Goal: Connect with others: Connect with others

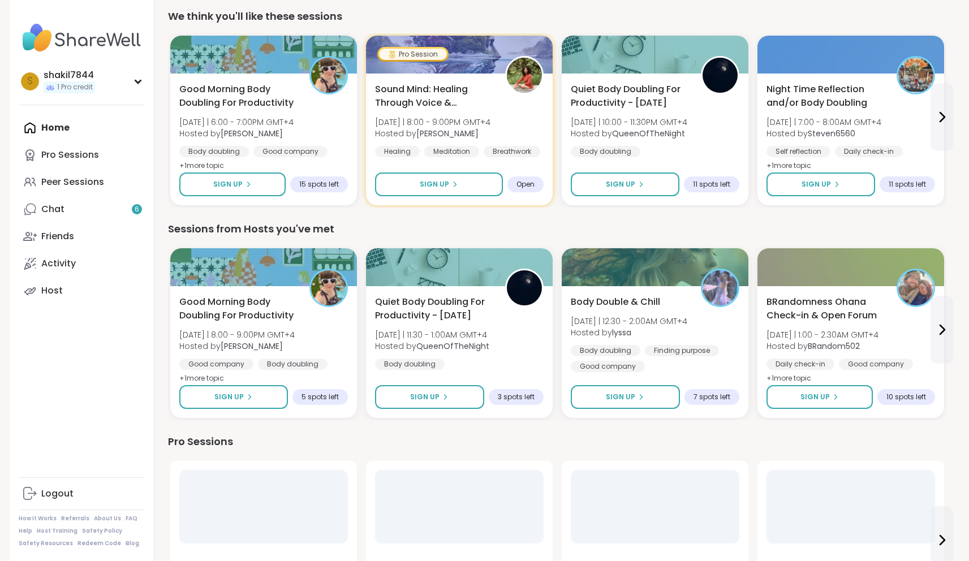
scroll to position [237, 0]
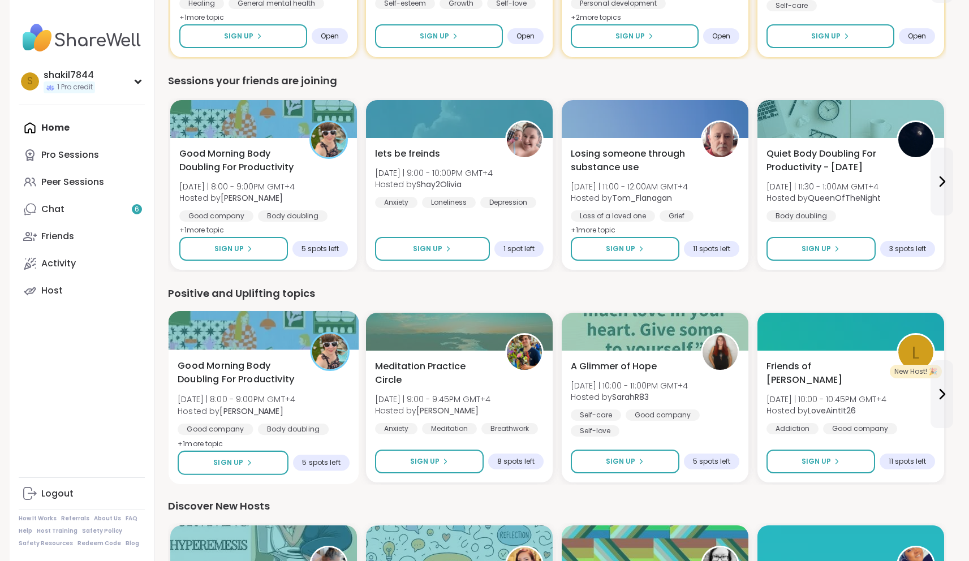
scroll to position [871, 0]
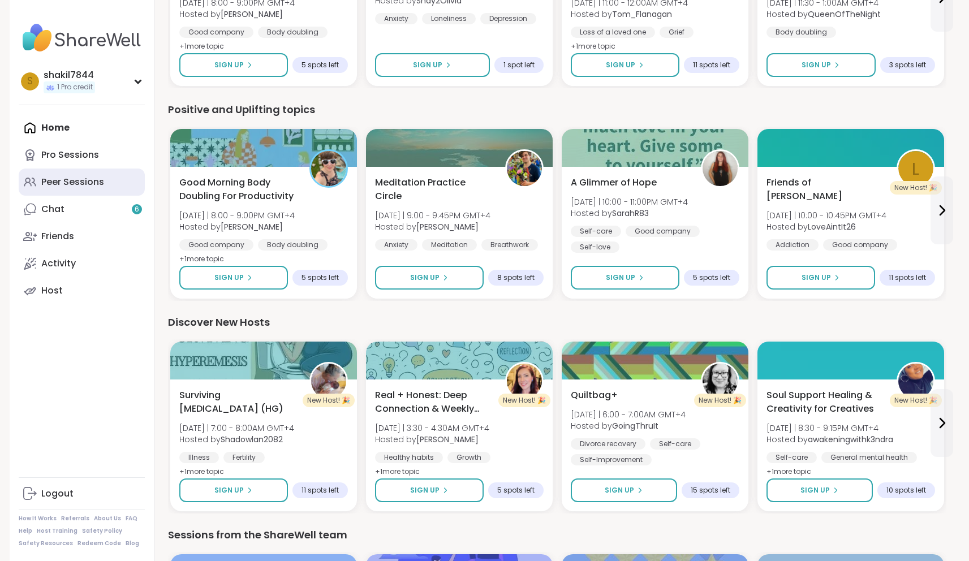
click at [74, 176] on div "Peer Sessions" at bounding box center [72, 182] width 63 height 12
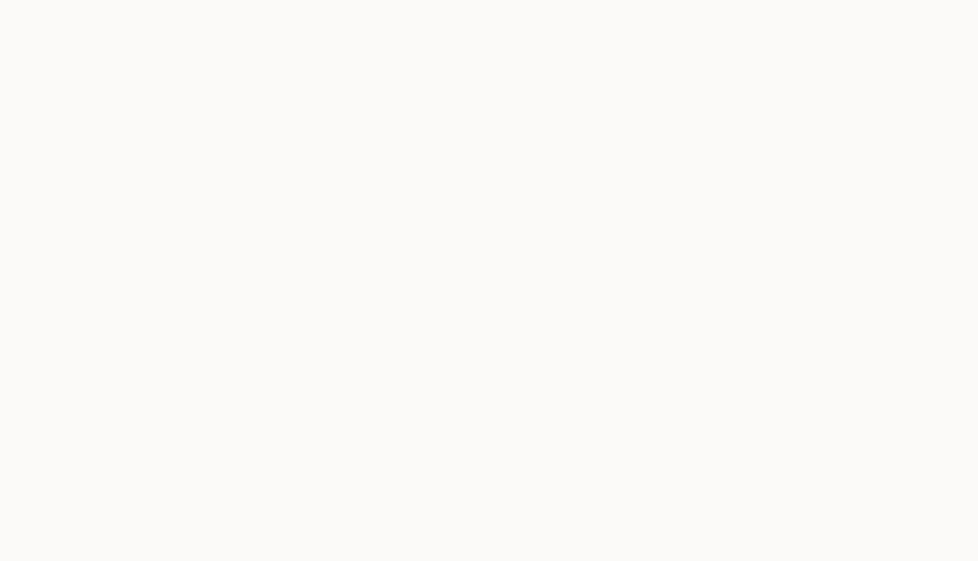
click at [604, 119] on body at bounding box center [489, 280] width 978 height 561
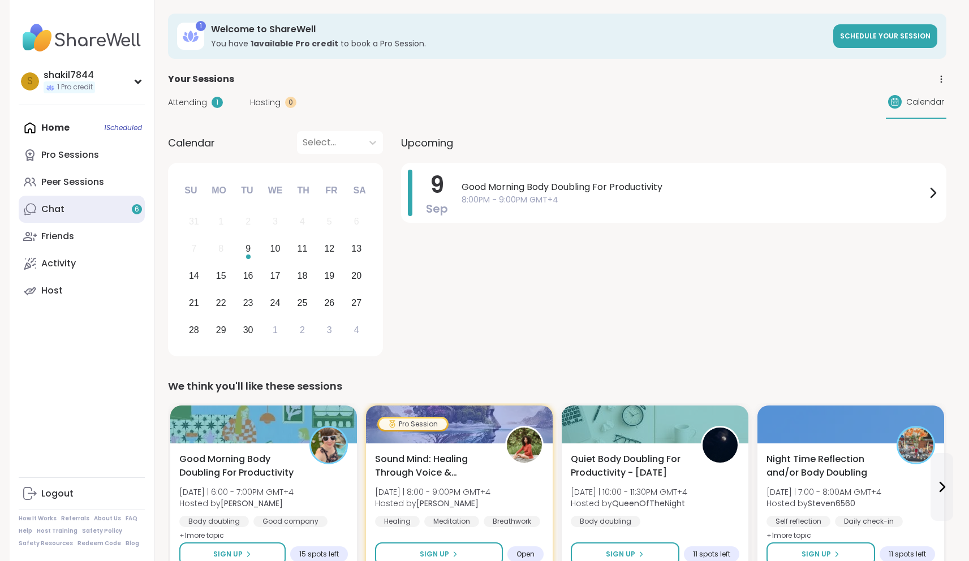
click at [67, 216] on link "Chat 6" at bounding box center [82, 209] width 126 height 27
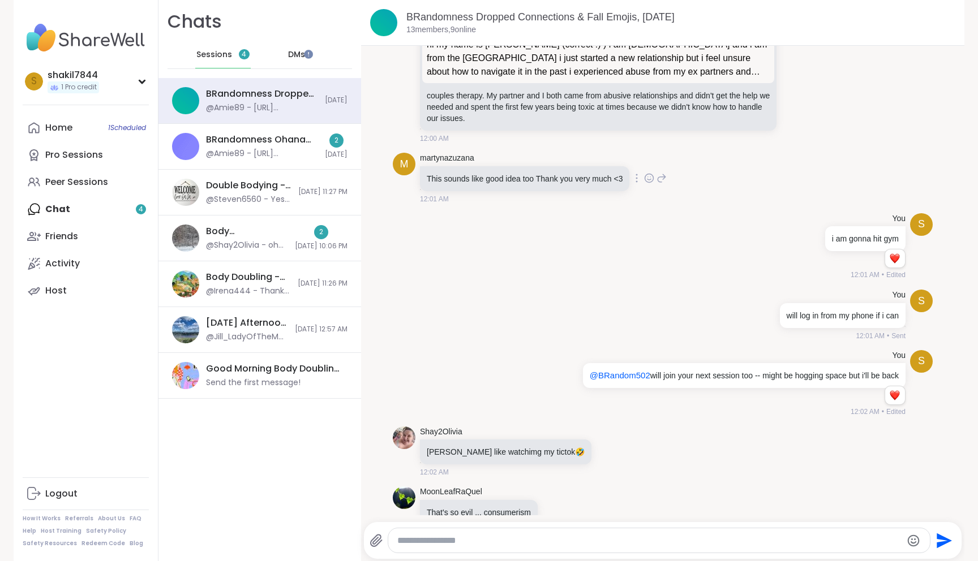
scroll to position [3097, 0]
